Goal: Task Accomplishment & Management: Manage account settings

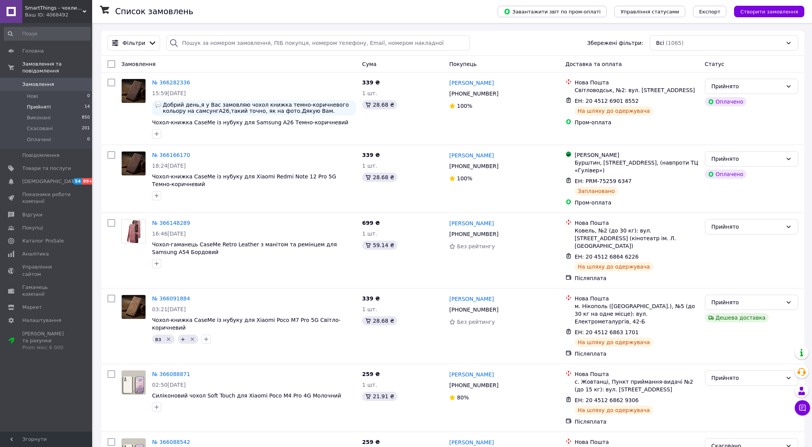
click at [58, 102] on li "Прийняті 14" at bounding box center [47, 107] width 94 height 11
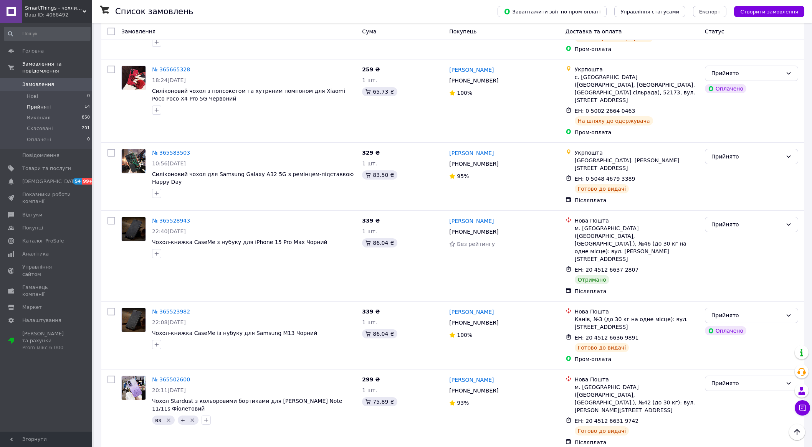
scroll to position [608, 0]
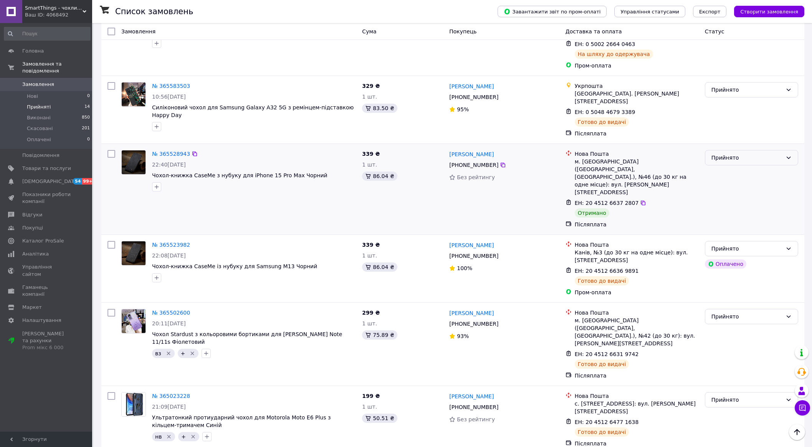
click at [728, 153] on div "Прийнято" at bounding box center [746, 157] width 71 height 8
click at [728, 138] on li "Виконано" at bounding box center [751, 136] width 92 height 14
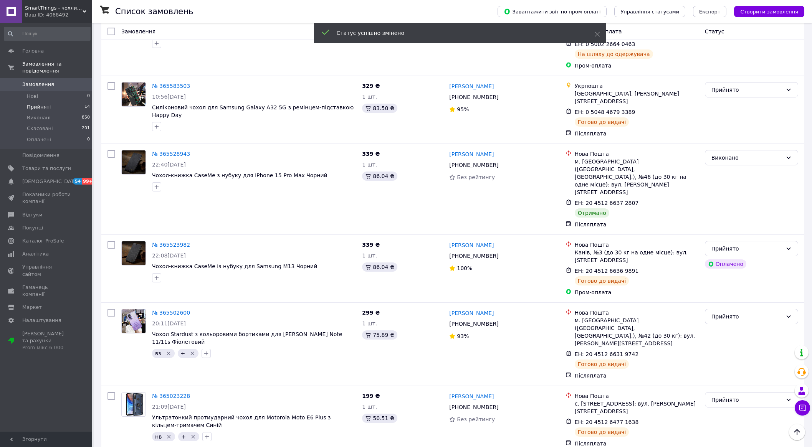
click at [111, 150] on input "checkbox" at bounding box center [111, 154] width 8 height 8
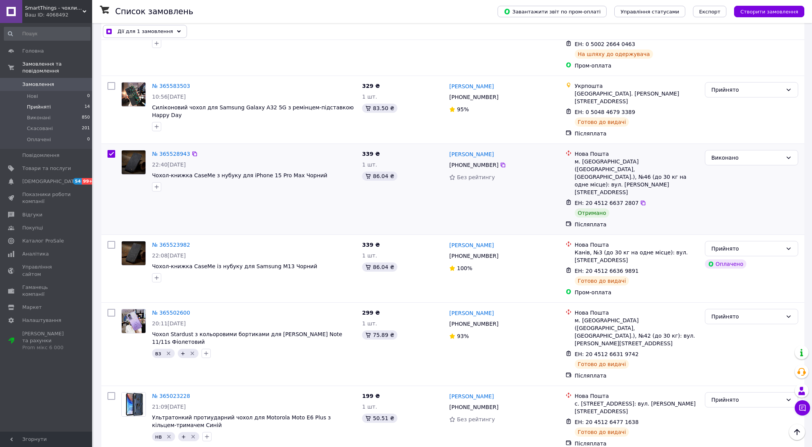
drag, startPoint x: 111, startPoint y: 114, endPoint x: 67, endPoint y: 100, distance: 45.9
click at [111, 150] on input "checkbox" at bounding box center [111, 154] width 8 height 8
checkbox input "false"
click at [48, 112] on li "Виконані 850" at bounding box center [47, 117] width 94 height 11
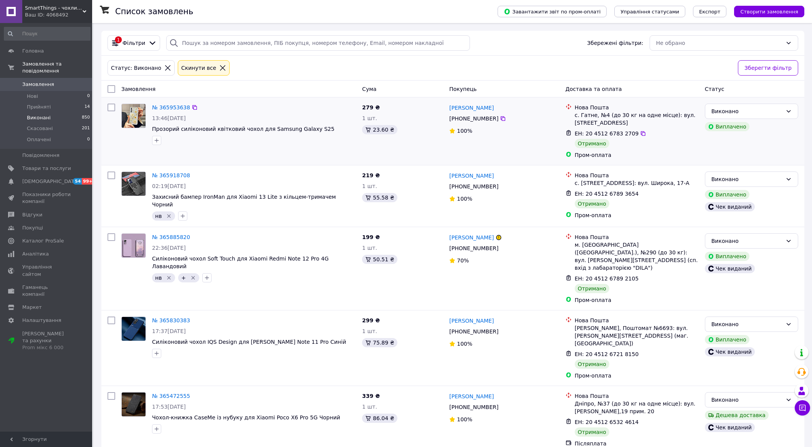
click at [114, 107] on input "checkbox" at bounding box center [111, 108] width 8 height 8
checkbox input "true"
click at [137, 85] on span "Дії для 1 замовлення" at bounding box center [145, 89] width 56 height 8
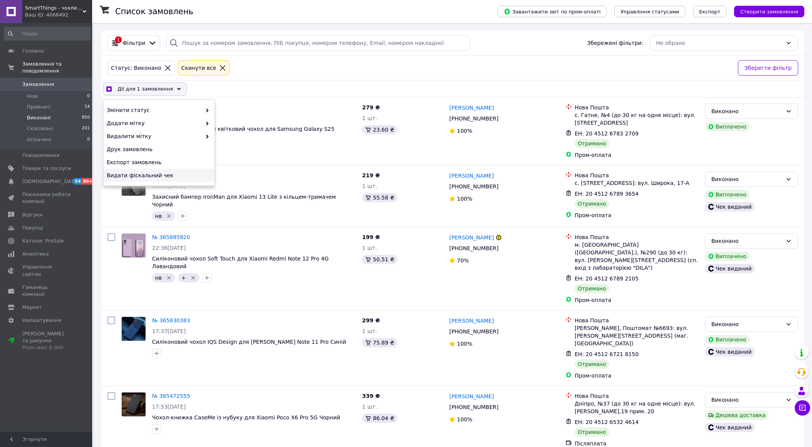
click at [160, 173] on span "Видати фіскальний чек" at bounding box center [158, 176] width 102 height 8
checkbox input "true"
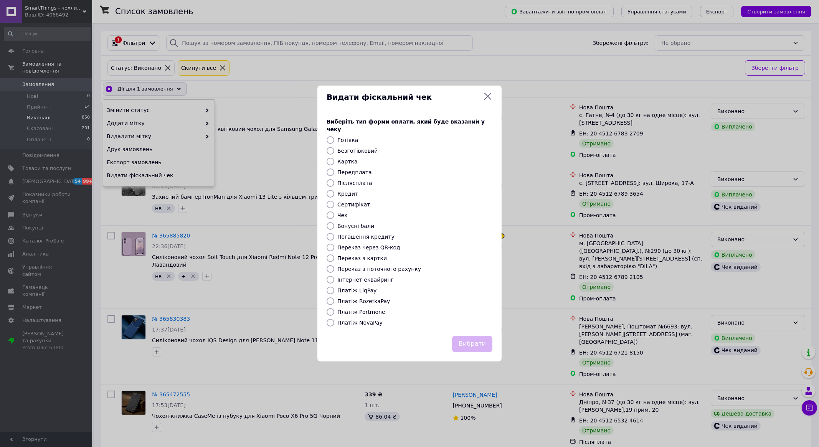
click at [343, 148] on label "Безготівковий" at bounding box center [357, 151] width 40 height 6
click at [334, 147] on input "Безготівковий" at bounding box center [331, 151] width 8 height 8
radio input "true"
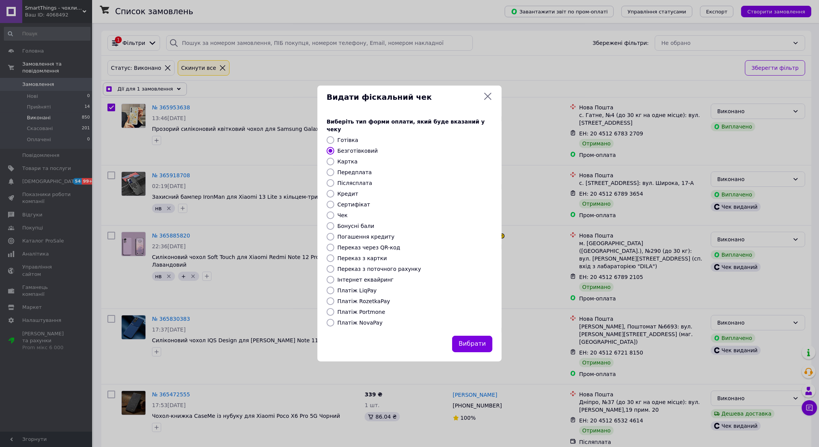
drag, startPoint x: 472, startPoint y: 337, endPoint x: 664, endPoint y: 269, distance: 203.5
click at [472, 337] on button "Вибрати" at bounding box center [472, 344] width 40 height 16
checkbox input "true"
